Goal: Task Accomplishment & Management: Complete application form

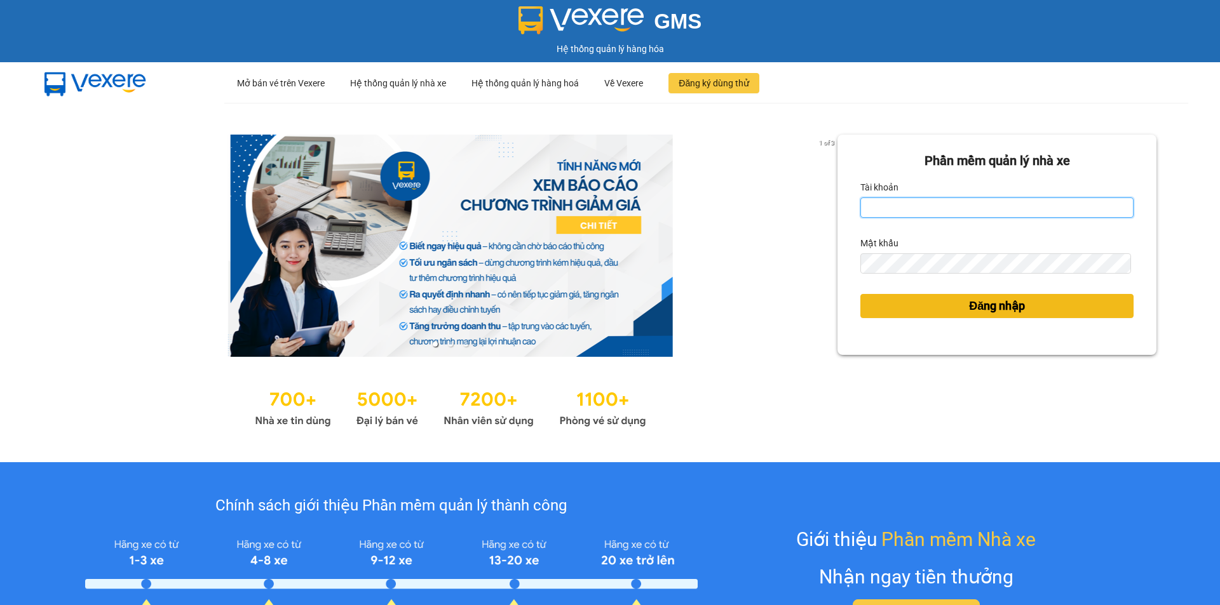
type input "tronghoang.apq"
click at [910, 305] on button "Đăng nhập" at bounding box center [996, 306] width 273 height 24
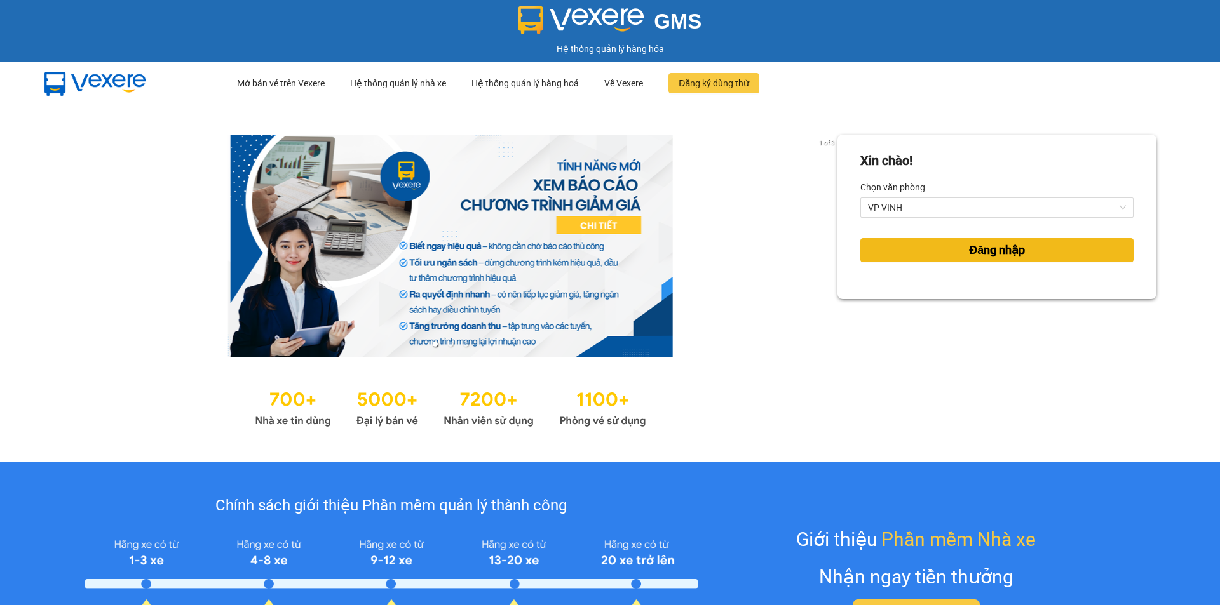
click at [941, 256] on button "Đăng nhập" at bounding box center [996, 250] width 273 height 24
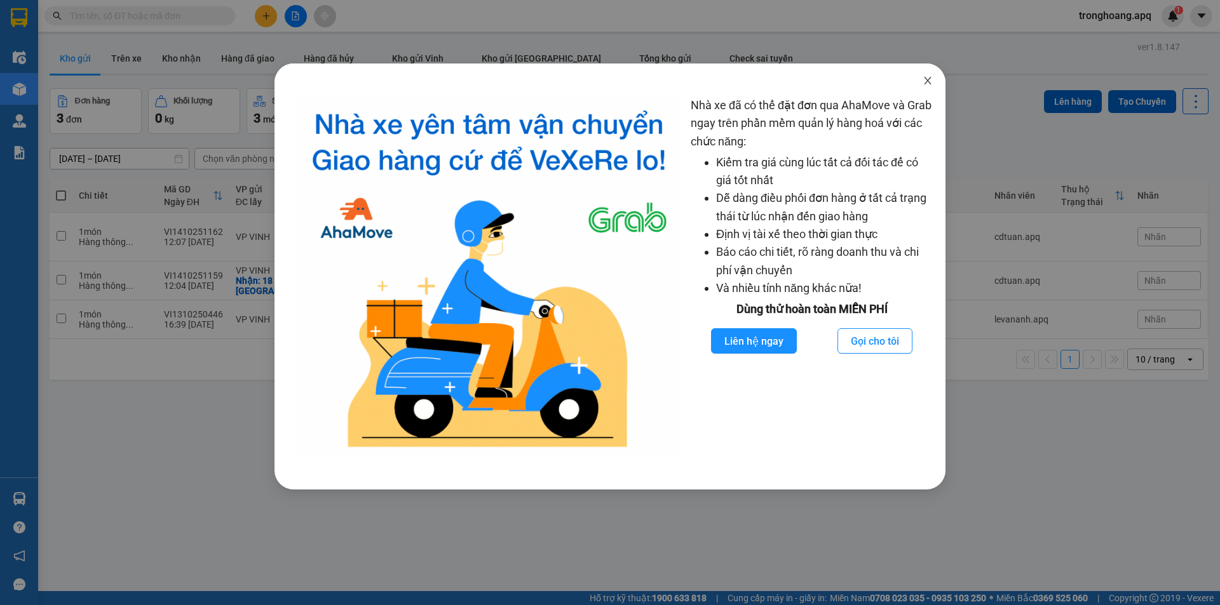
click at [931, 76] on span "Close" at bounding box center [928, 82] width 36 height 36
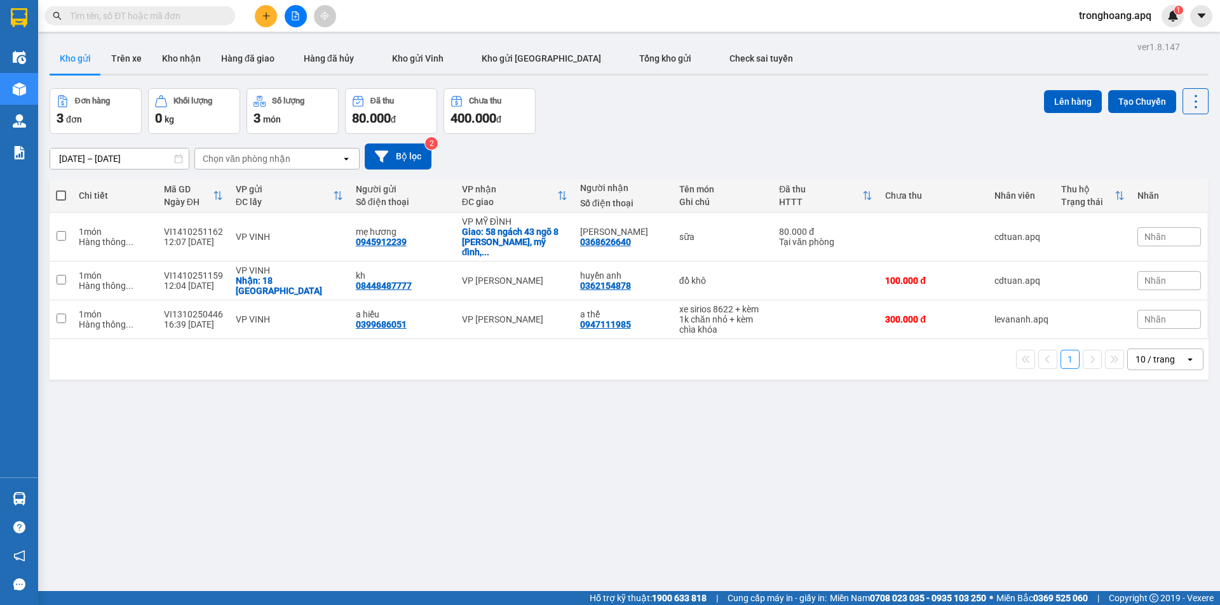
click at [287, 8] on div at bounding box center [295, 16] width 95 height 22
click at [309, 22] on div at bounding box center [295, 16] width 95 height 22
click at [302, 20] on button at bounding box center [296, 16] width 22 height 22
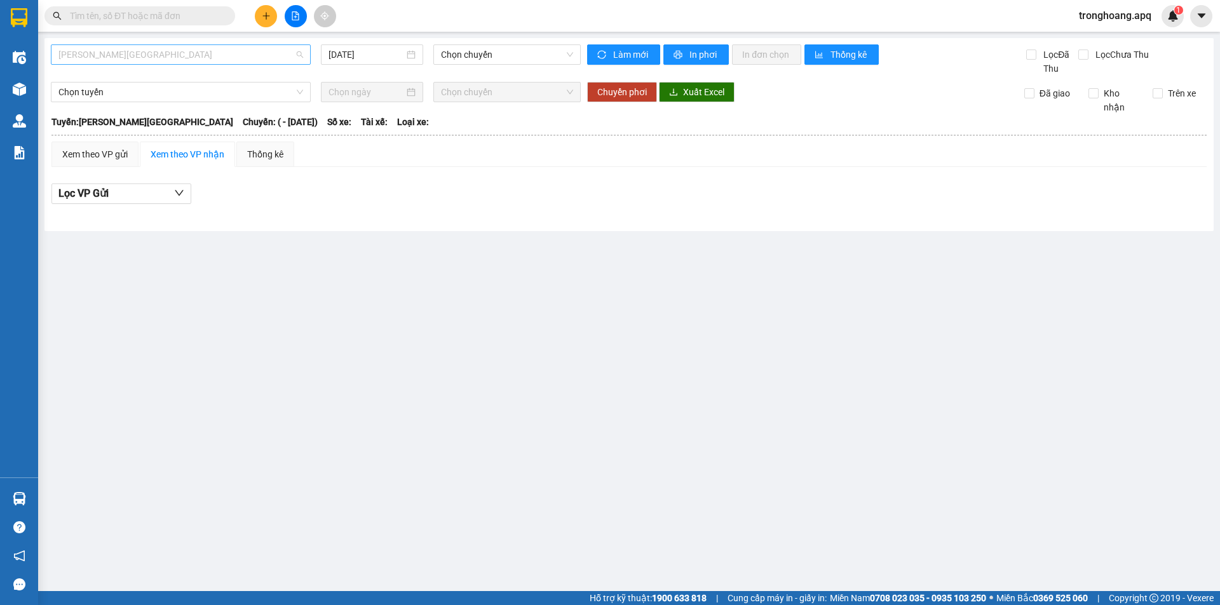
click at [182, 62] on span "[PERSON_NAME][GEOGRAPHIC_DATA]" at bounding box center [180, 54] width 245 height 19
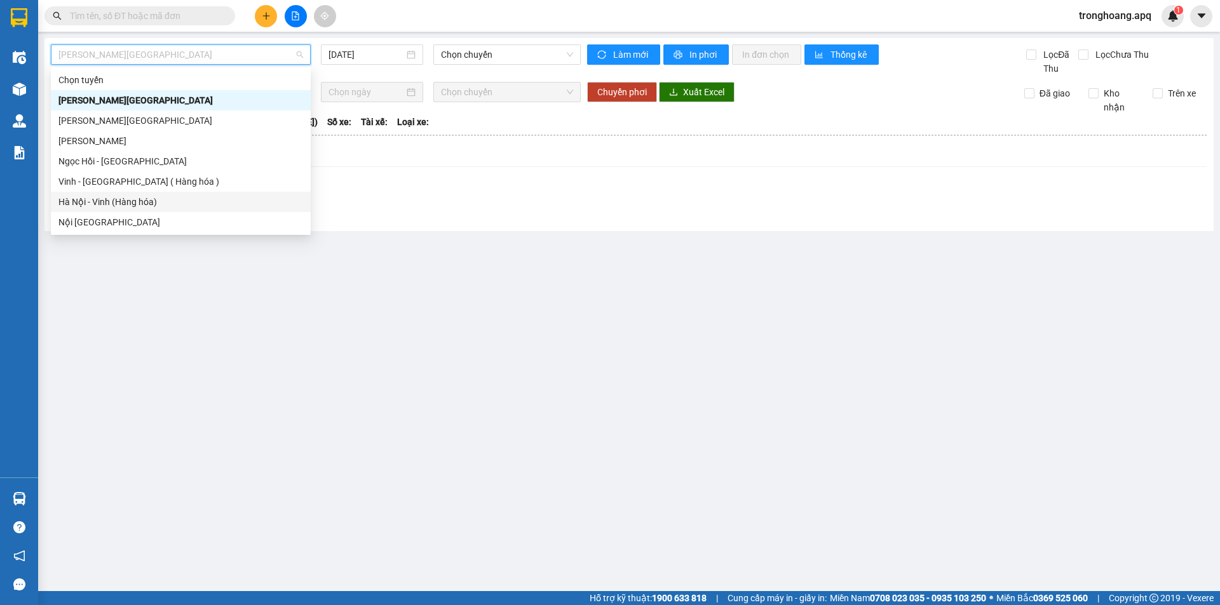
click at [127, 197] on div "Hà Nội - Vinh (Hàng hóa)" at bounding box center [180, 202] width 245 height 14
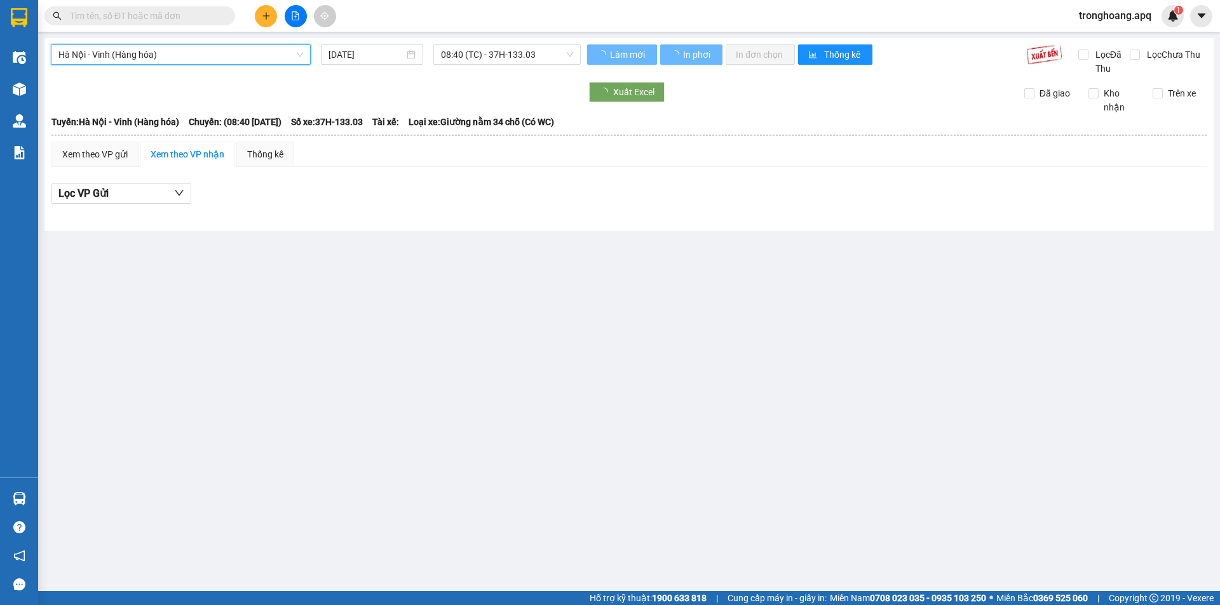
click at [340, 43] on div "[GEOGRAPHIC_DATA] - [GEOGRAPHIC_DATA] ([GEOGRAPHIC_DATA]) [GEOGRAPHIC_DATA] - […" at bounding box center [628, 134] width 1169 height 193
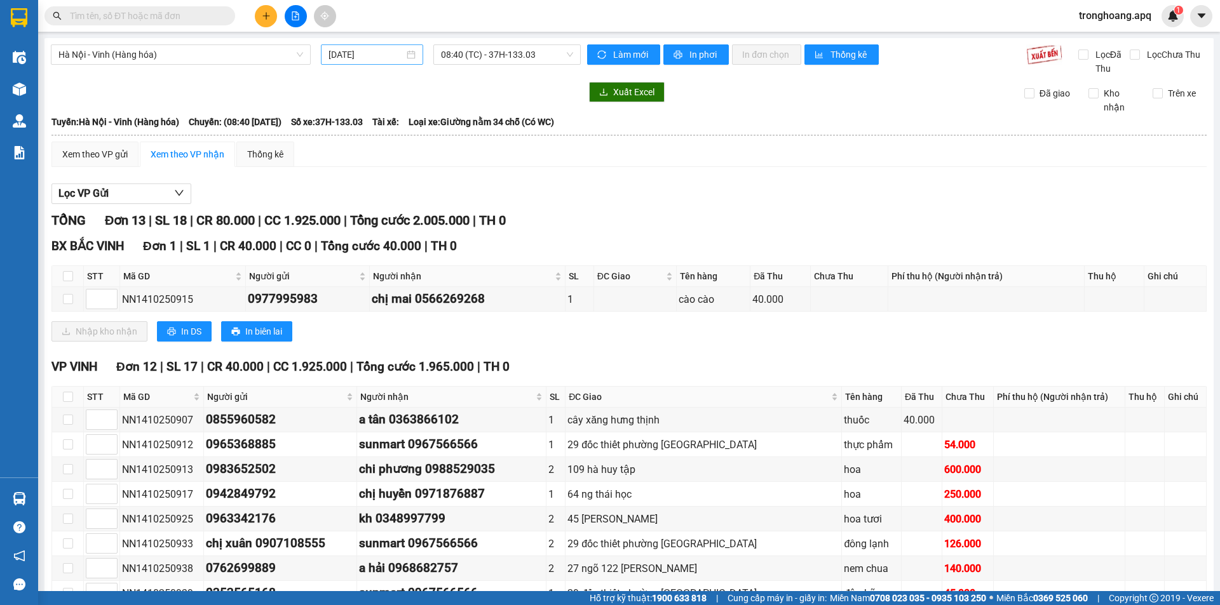
click at [345, 57] on input "[DATE]" at bounding box center [366, 55] width 76 height 14
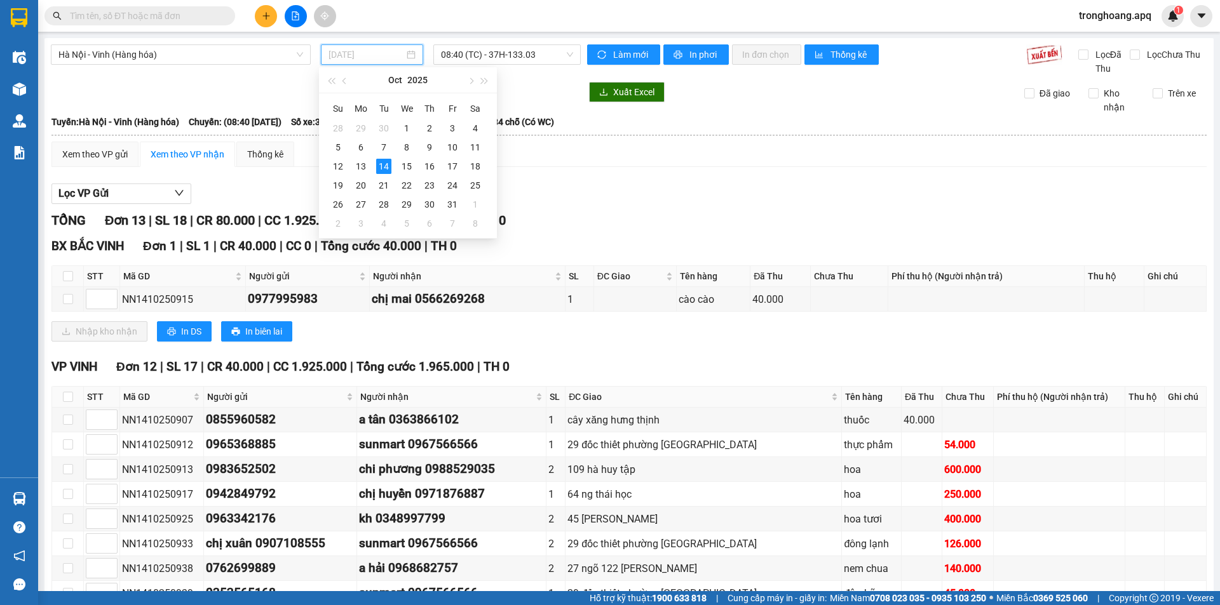
type input "[DATE]"
click at [179, 65] on div "Hà Nội - Vinh (Hàng hóa) [DATE] 08:40 (TC) - 37H-133.03" at bounding box center [316, 59] width 530 height 31
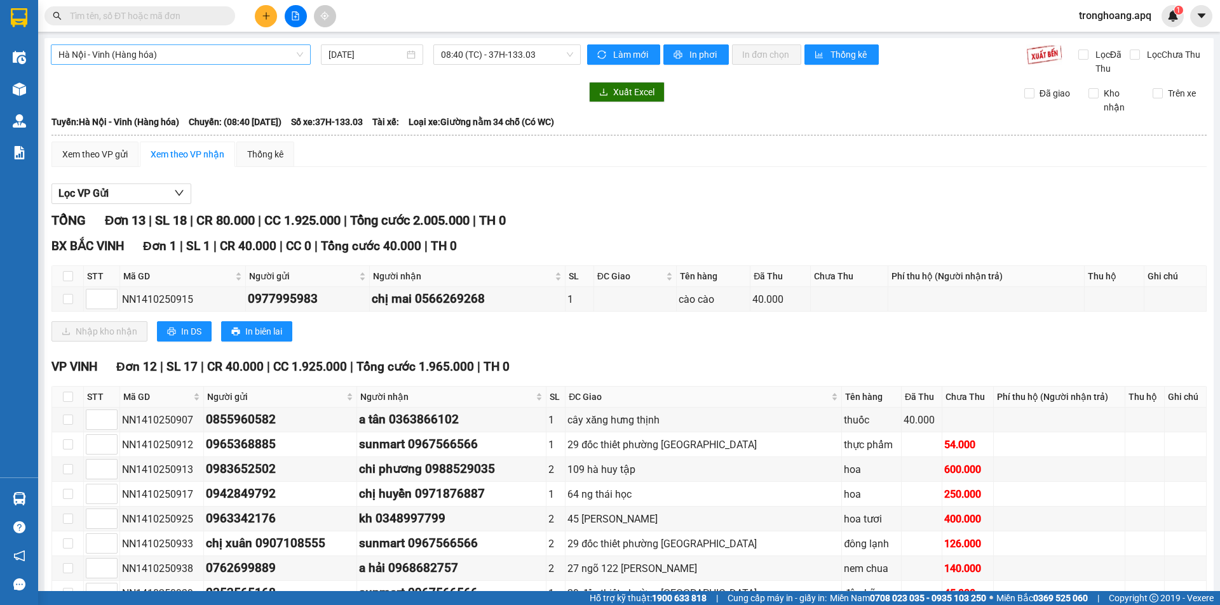
click at [145, 58] on span "Hà Nội - Vinh (Hàng hóa)" at bounding box center [180, 54] width 245 height 19
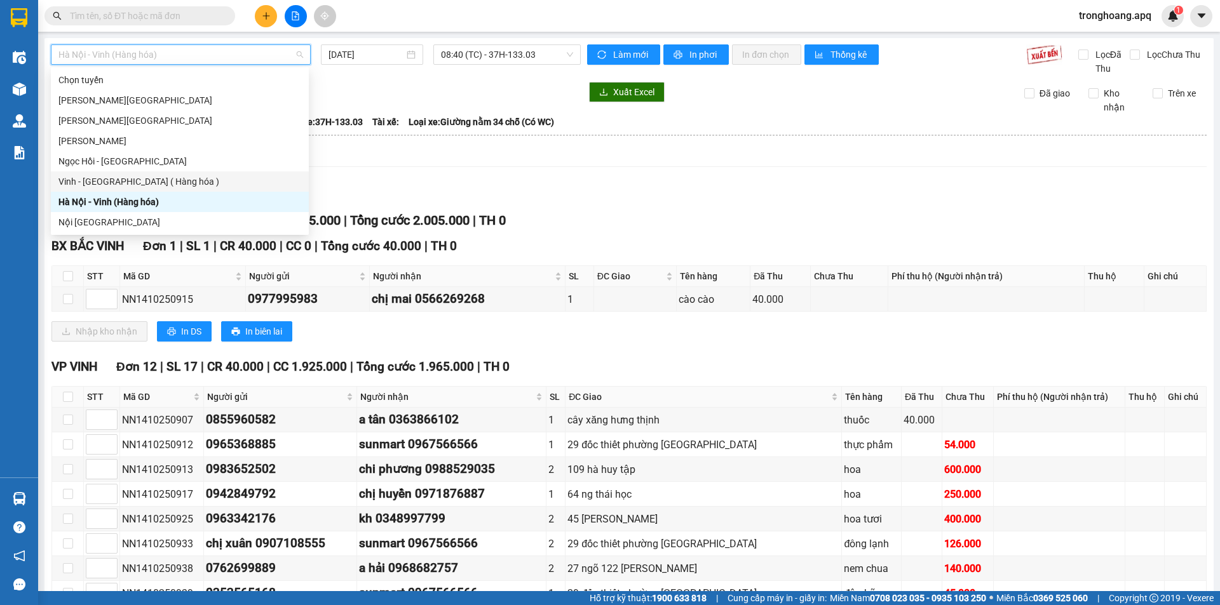
click at [123, 186] on div "Vinh - [GEOGRAPHIC_DATA] ( Hàng hóa )" at bounding box center [179, 182] width 243 height 14
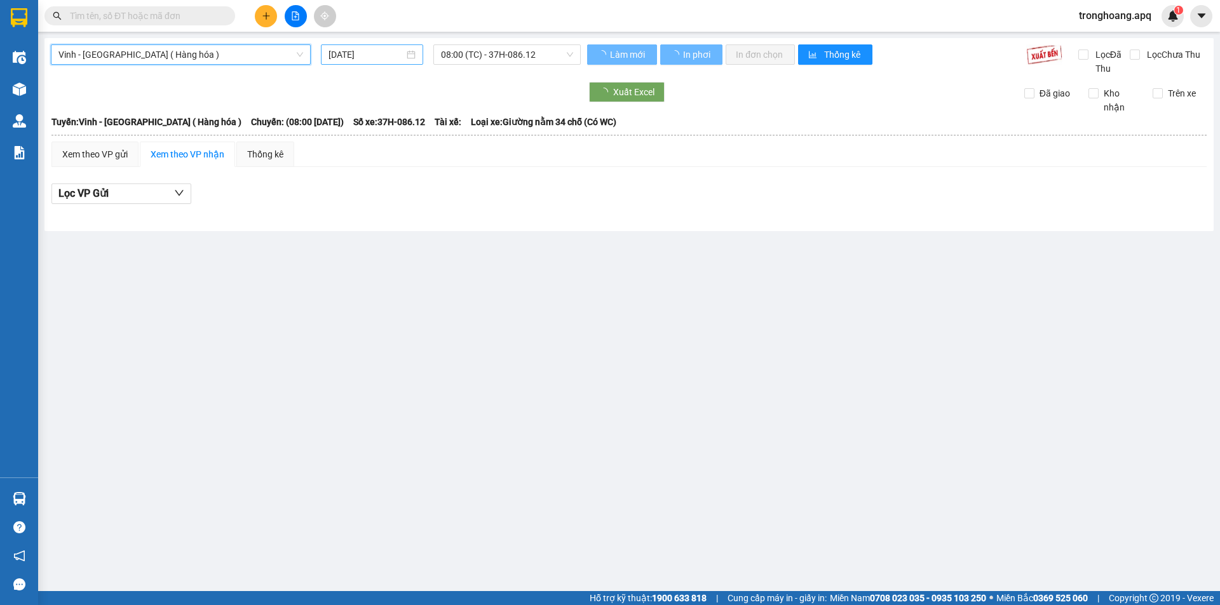
click at [356, 48] on input "[DATE]" at bounding box center [366, 55] width 76 height 14
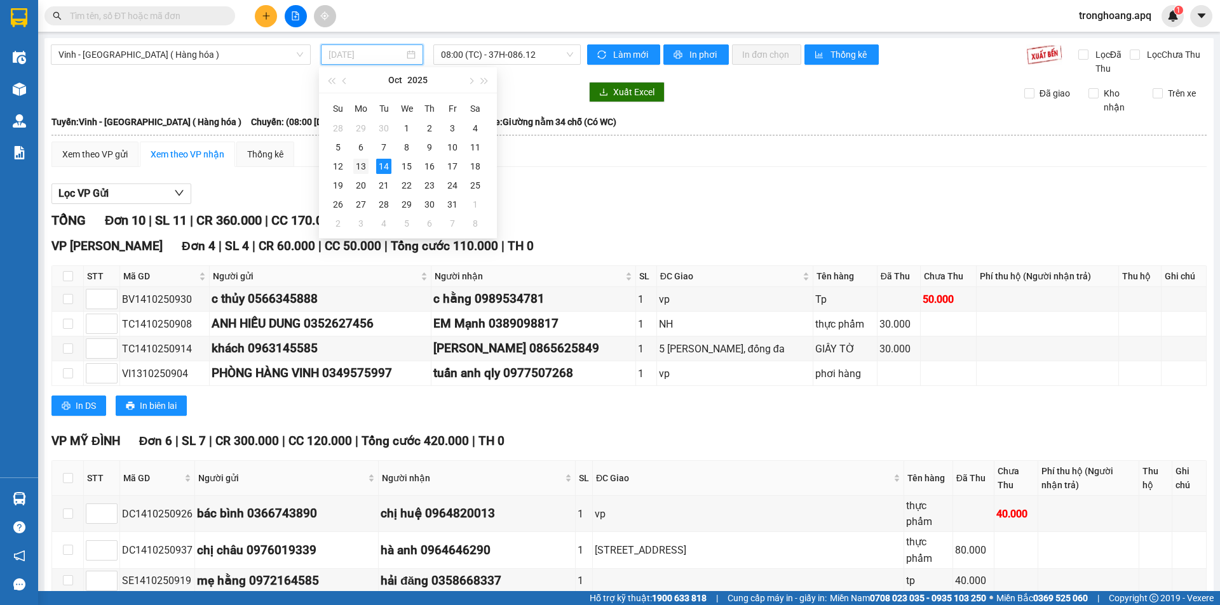
click at [362, 165] on div "13" at bounding box center [360, 166] width 15 height 15
type input "[DATE]"
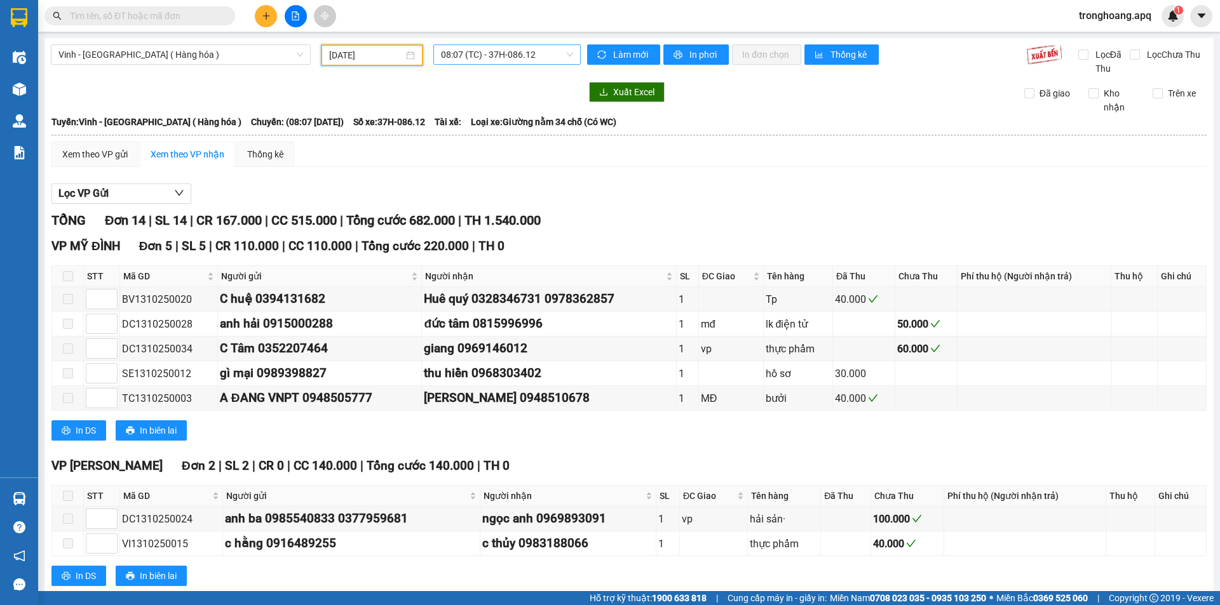
click at [476, 45] on span "08:07 (TC) - 37H-086.12" at bounding box center [507, 54] width 132 height 19
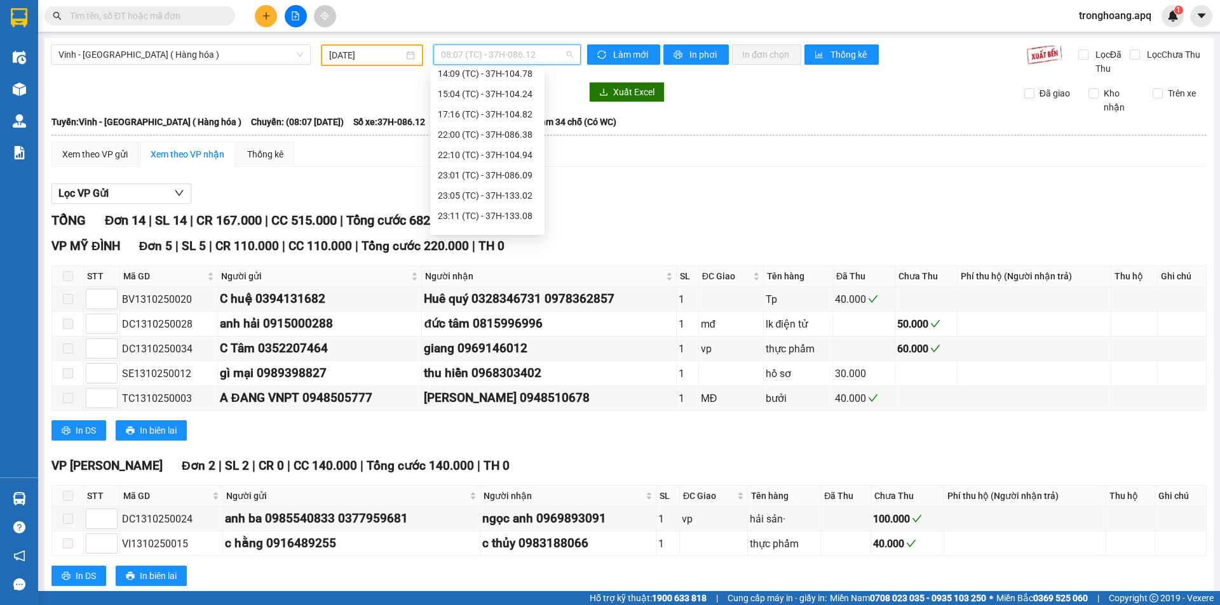
scroll to position [203, 0]
click at [534, 201] on div "23:18 (TC) - 37H-104.41" at bounding box center [487, 202] width 114 height 20
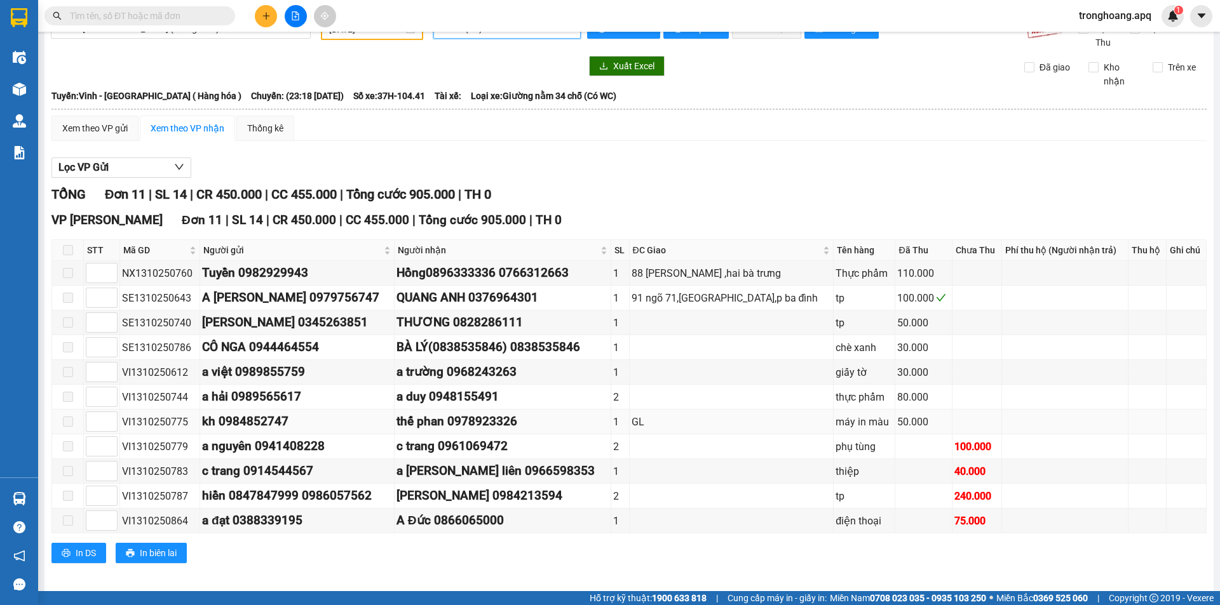
scroll to position [34, 0]
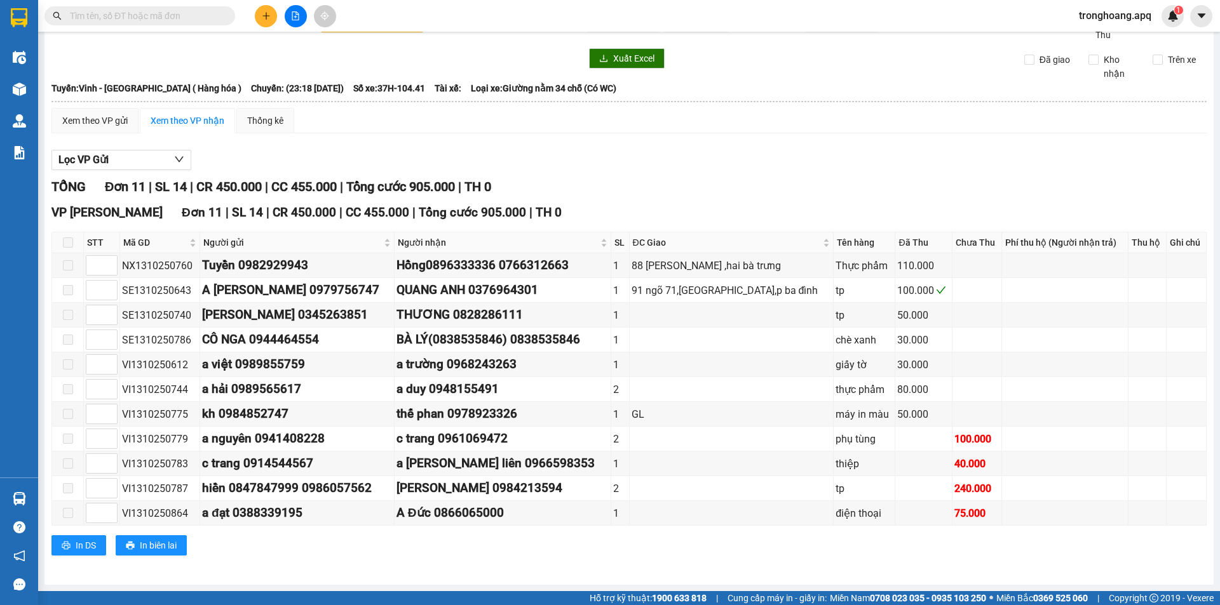
click at [158, 18] on input "text" at bounding box center [145, 16] width 150 height 14
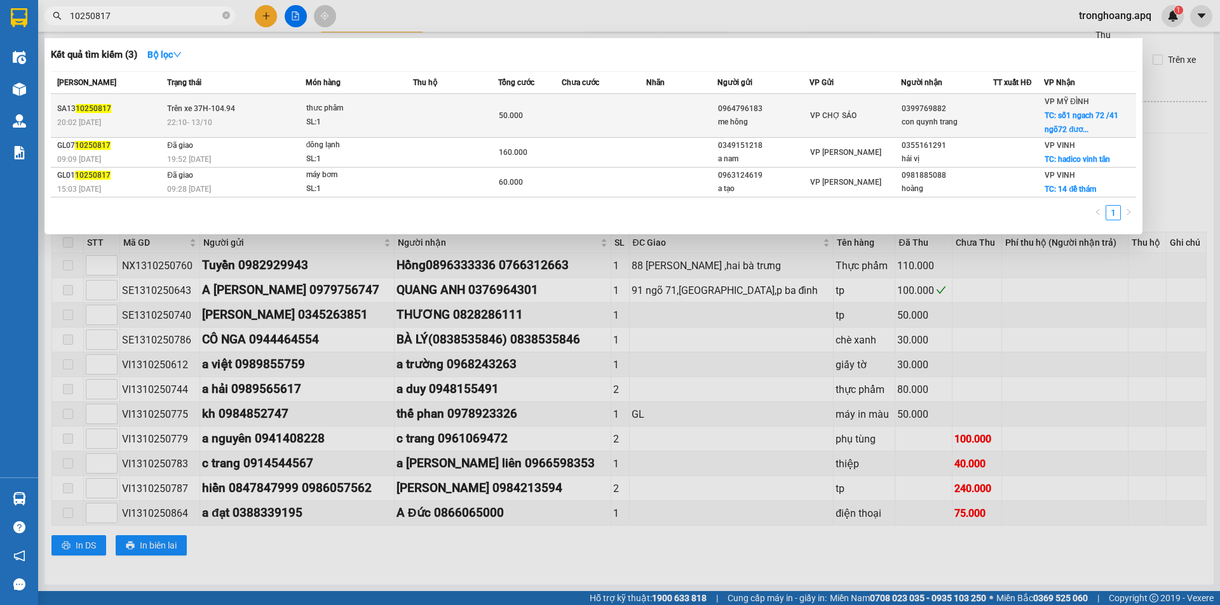
type input "10250817"
click at [283, 125] on div "22:10 [DATE]" at bounding box center [236, 123] width 138 height 14
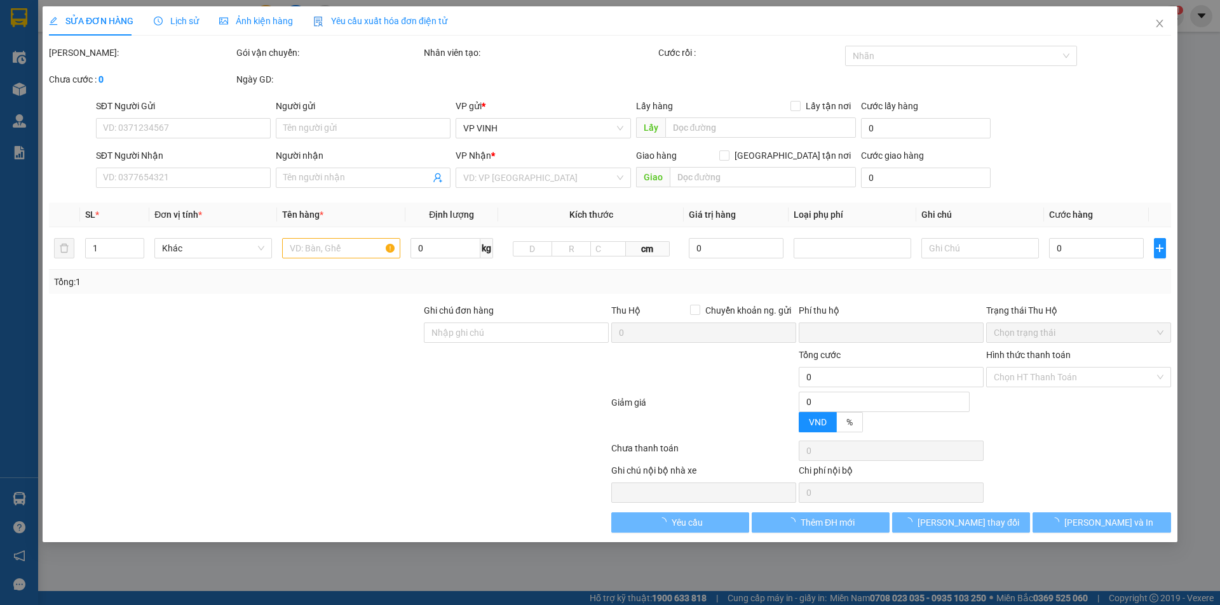
type input "0964796183"
type input "me hông"
type input "0399769882"
type input "con quynh trang"
checkbox input "true"
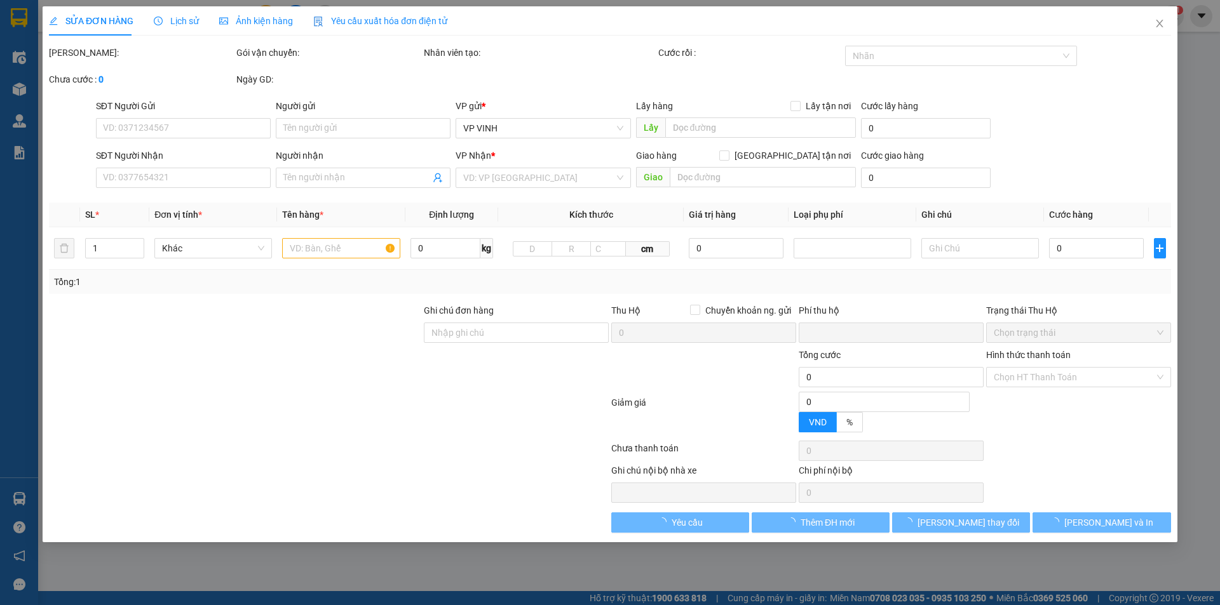
type input "số1 ngach 72 /41 ngõ72 đương tây mỗ phương tây mỗ"
type input "0"
type input "50.000"
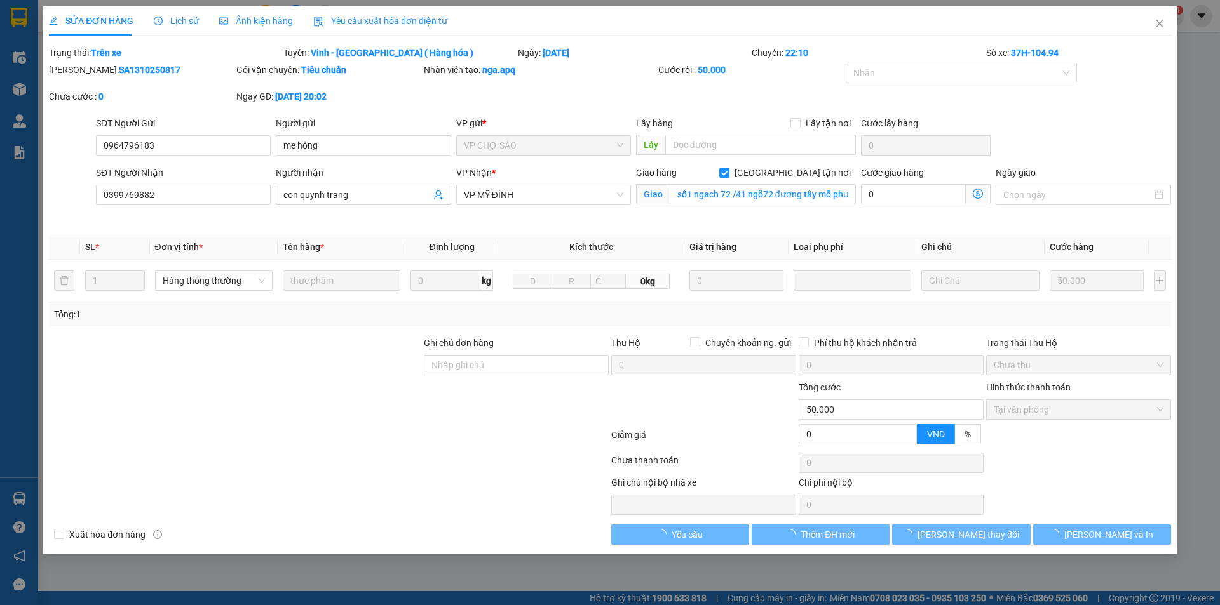
click at [170, 25] on span "Lịch sử" at bounding box center [176, 21] width 45 height 10
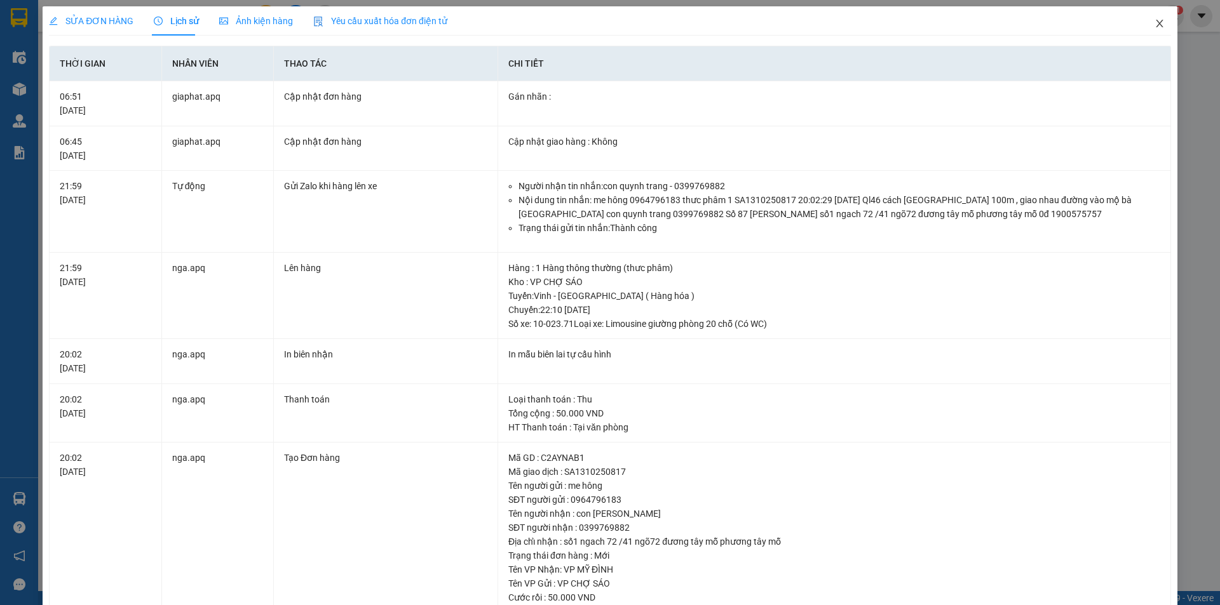
click at [1154, 23] on icon "close" at bounding box center [1159, 23] width 10 height 10
